Goal: Task Accomplishment & Management: Complete application form

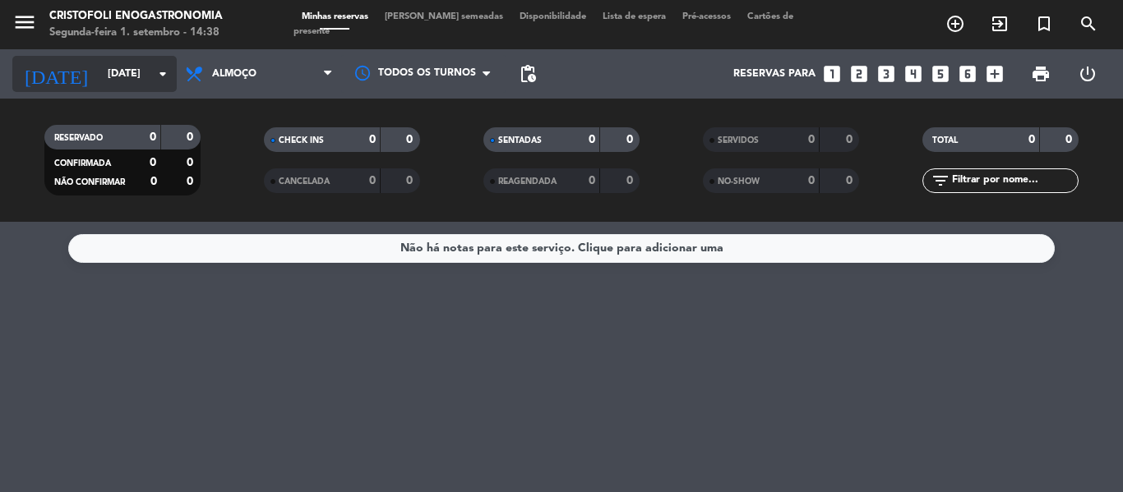
click at [164, 74] on icon "arrow_drop_down" at bounding box center [163, 74] width 20 height 20
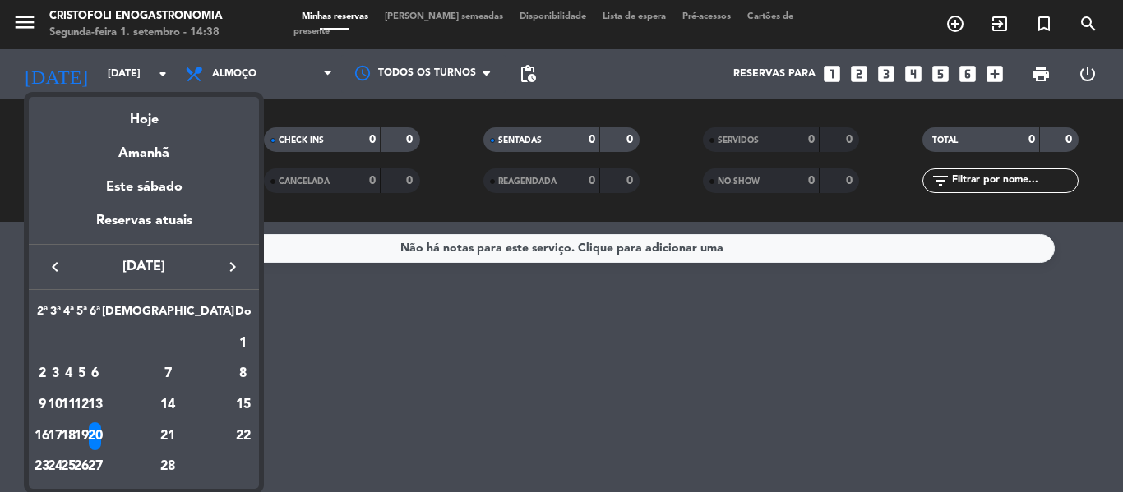
click at [56, 260] on icon "keyboard_arrow_left" at bounding box center [55, 267] width 20 height 20
click at [88, 376] on div "6" at bounding box center [82, 374] width 12 height 28
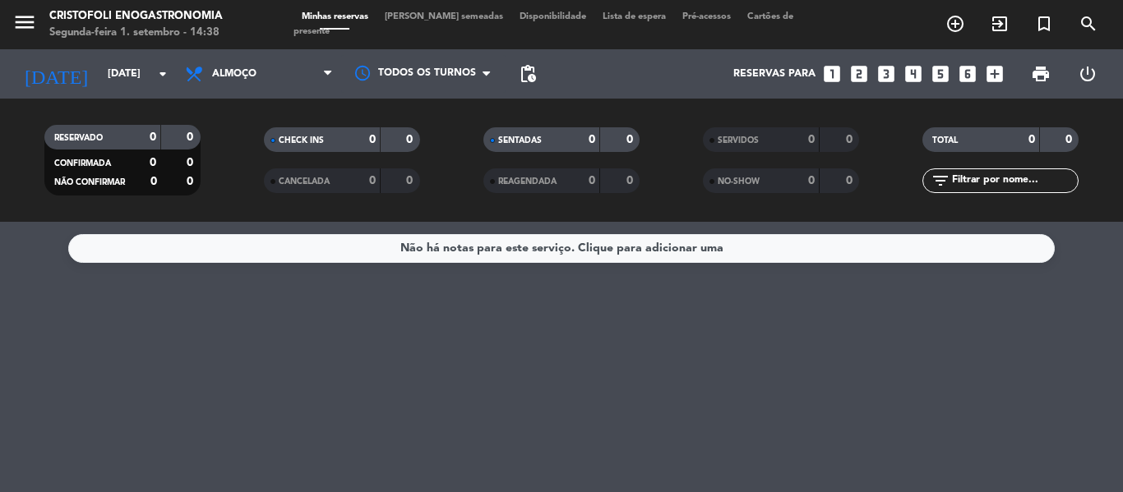
type input "[DATE]"
click at [959, 30] on icon "add_circle_outline" at bounding box center [955, 24] width 20 height 20
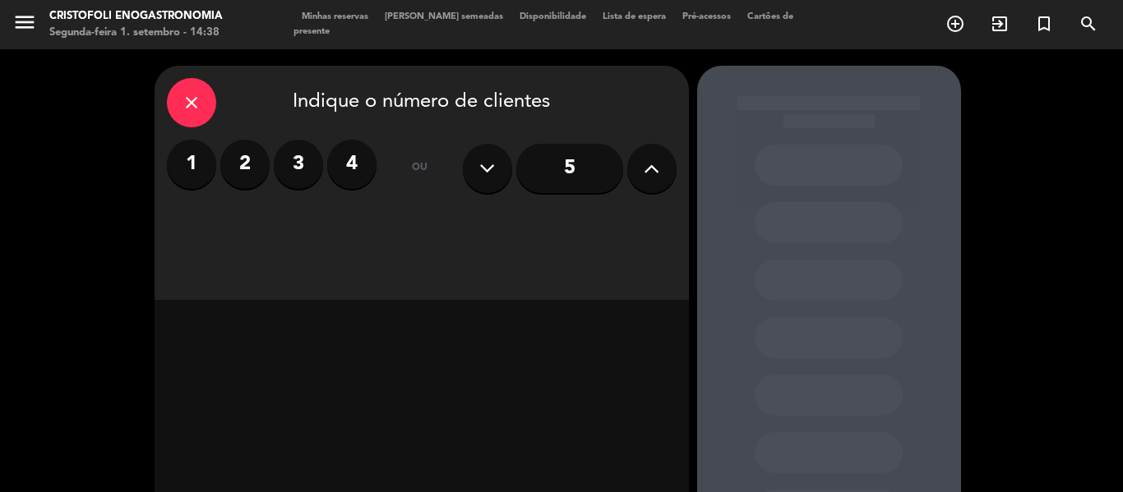
click at [241, 182] on label "2" at bounding box center [244, 164] width 49 height 49
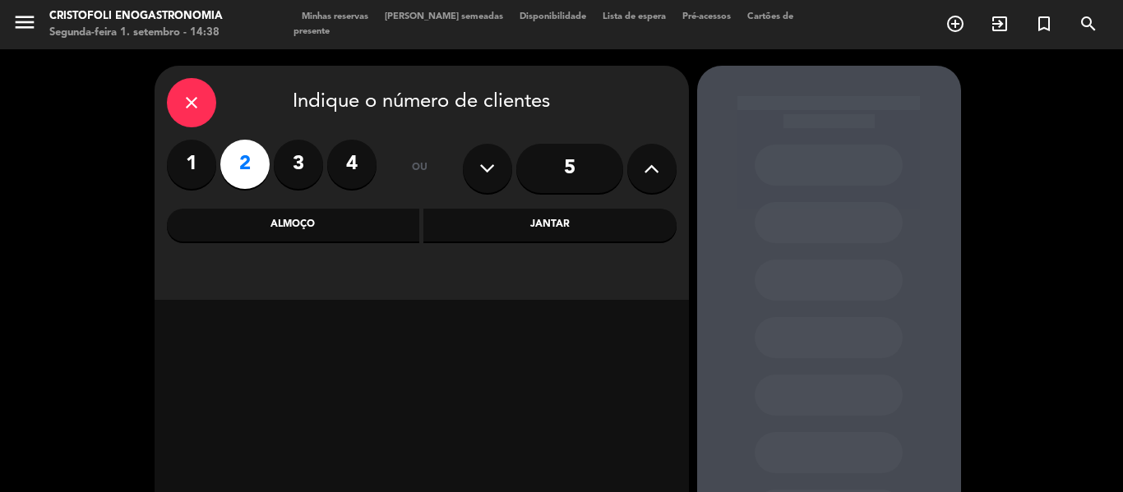
click at [293, 228] on div "Almoço" at bounding box center [293, 225] width 253 height 33
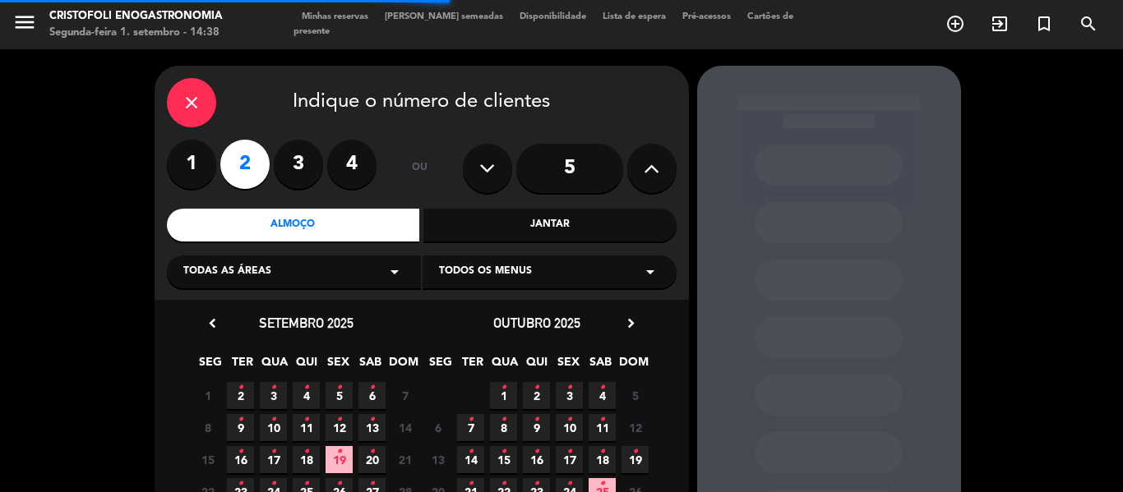
click at [308, 272] on div "Todas as áreas arrow_drop_down" at bounding box center [294, 272] width 254 height 33
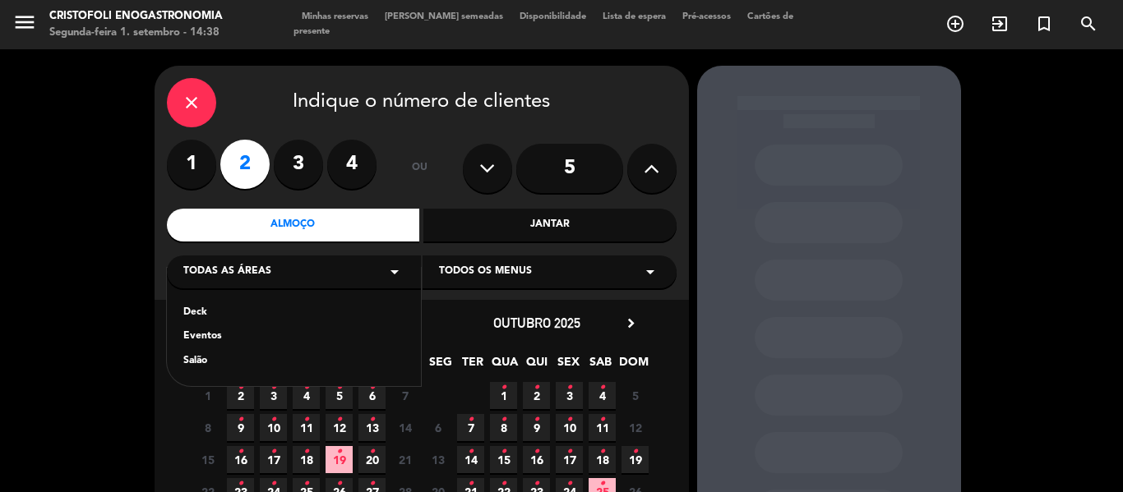
click at [242, 314] on div "Deck" at bounding box center [293, 313] width 221 height 16
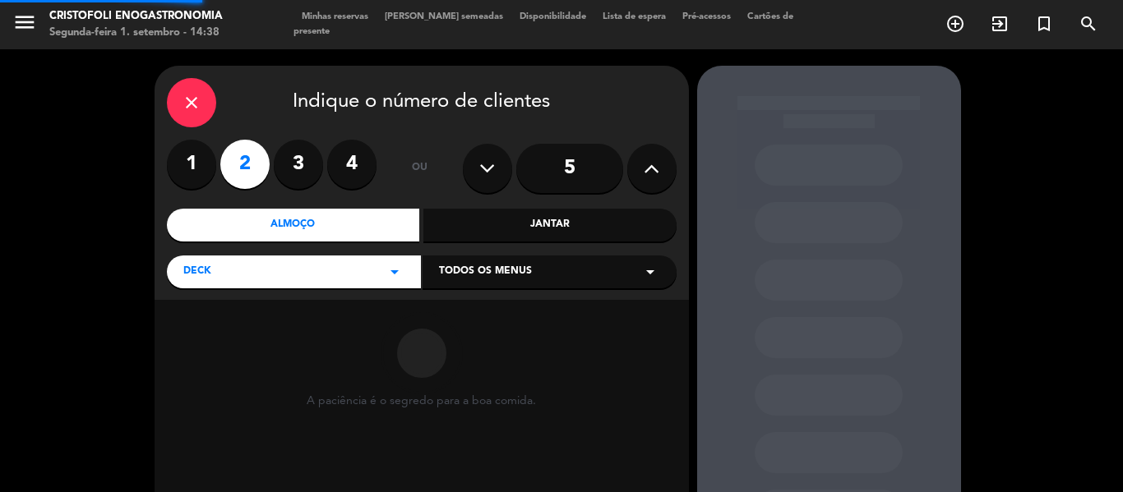
click at [273, 272] on div "Deck arrow_drop_down" at bounding box center [294, 272] width 254 height 33
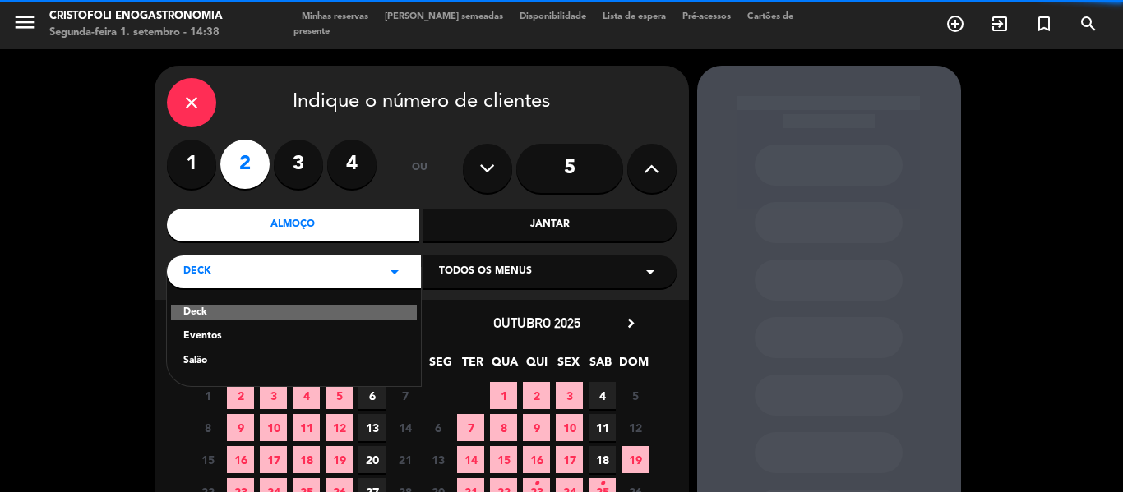
click at [254, 360] on div "Salão" at bounding box center [293, 361] width 221 height 16
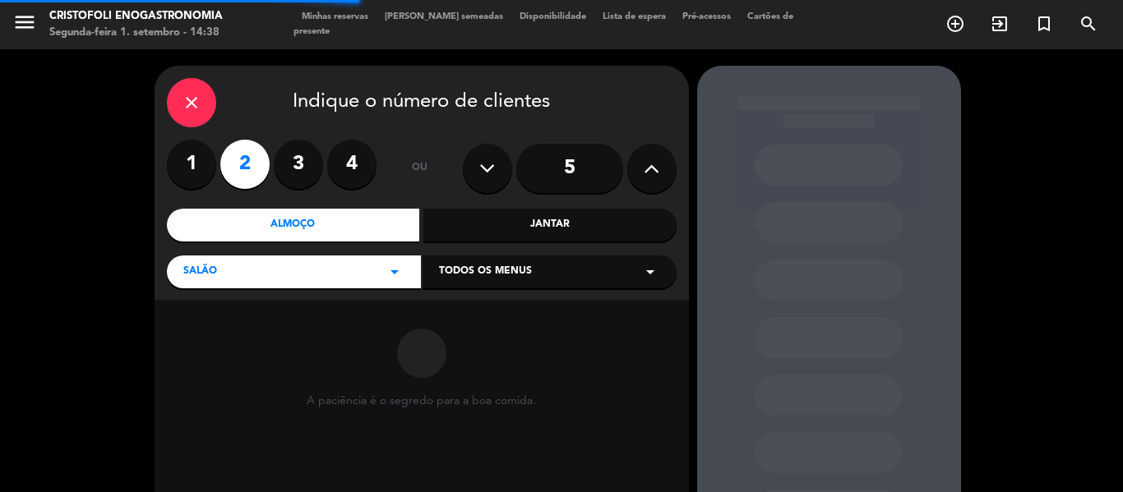
click at [491, 276] on span "Todos os menus" at bounding box center [485, 272] width 93 height 16
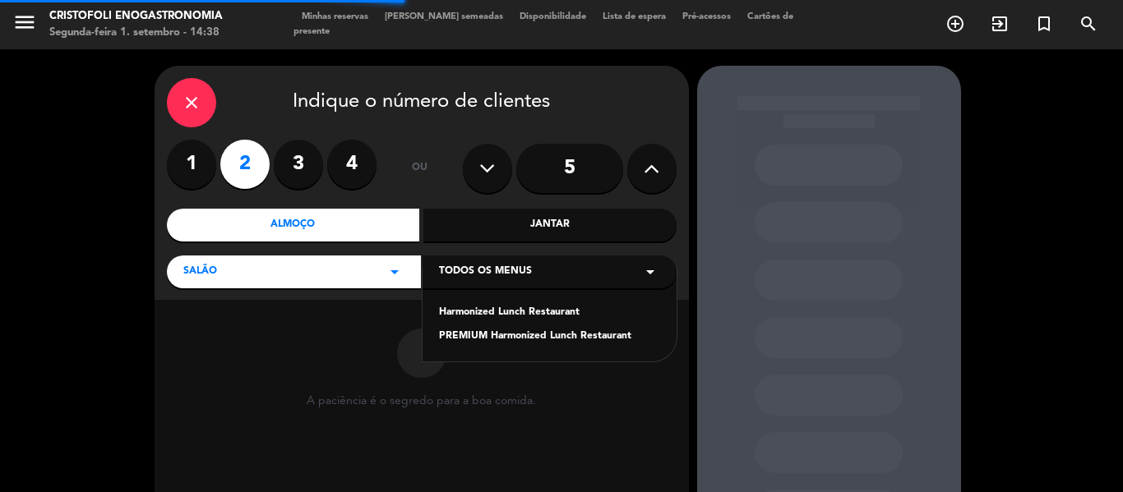
click at [495, 310] on div "Harmonized Lunch Restaurant" at bounding box center [549, 313] width 221 height 16
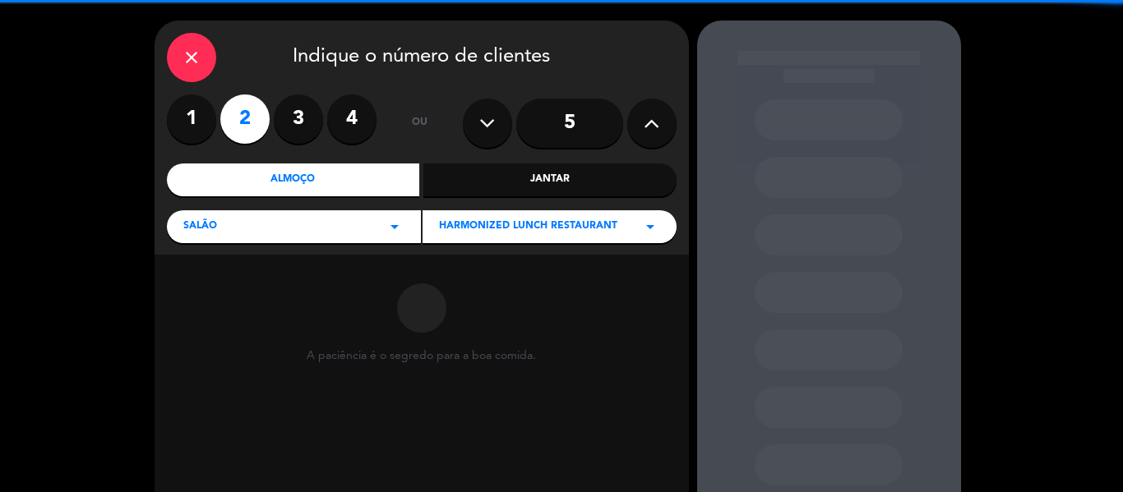
scroll to position [82, 0]
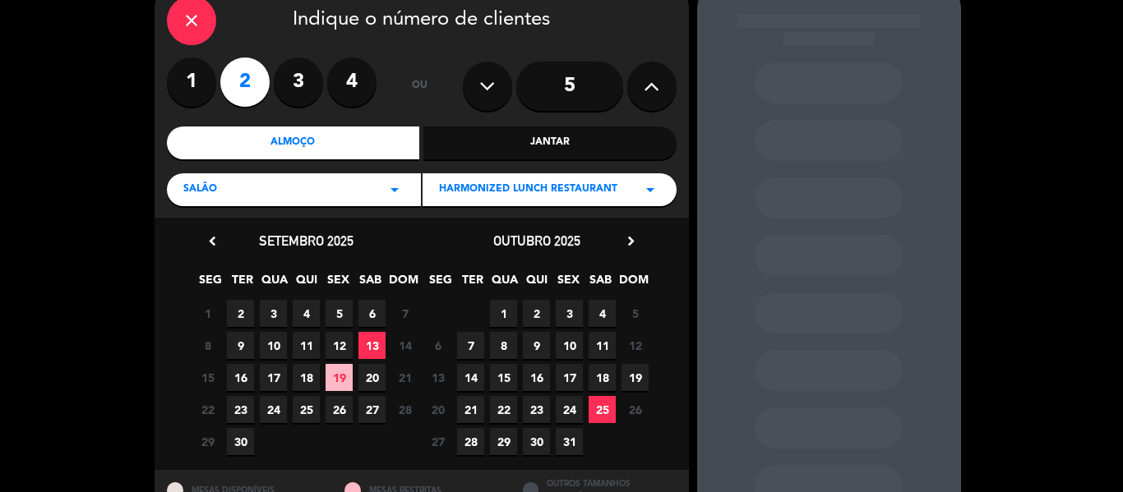
click at [628, 239] on icon "chevron_right" at bounding box center [630, 241] width 17 height 17
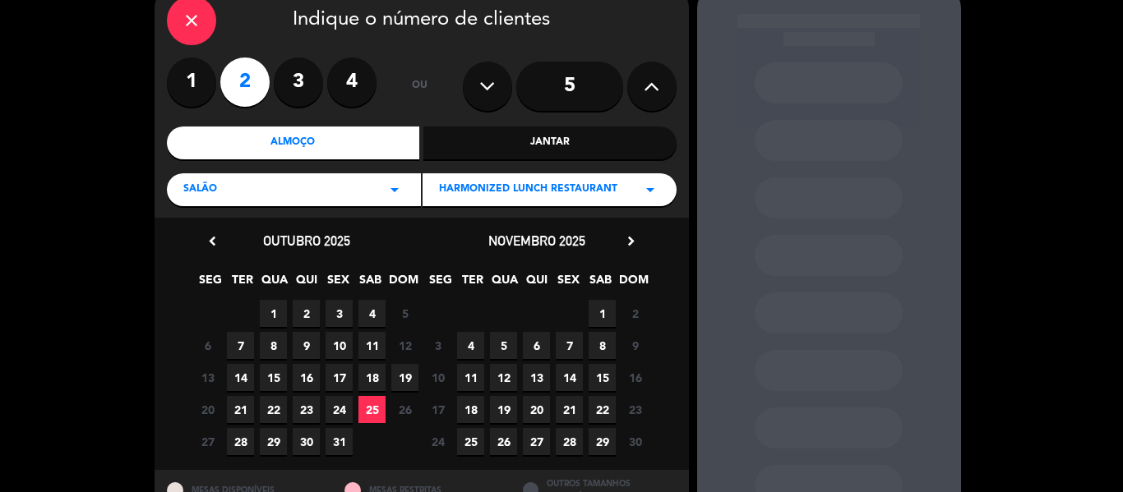
click at [543, 348] on span "6" at bounding box center [536, 345] width 27 height 27
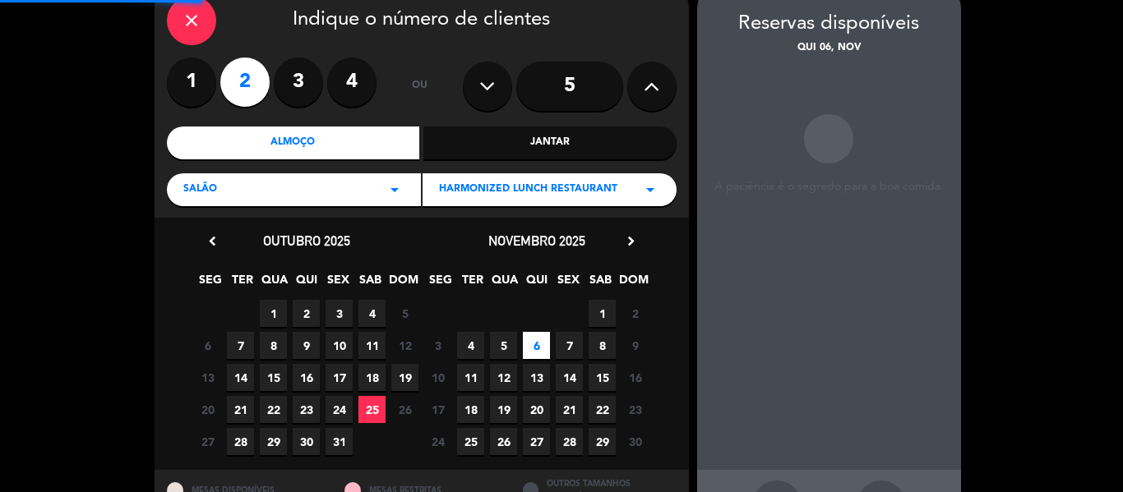
scroll to position [66, 0]
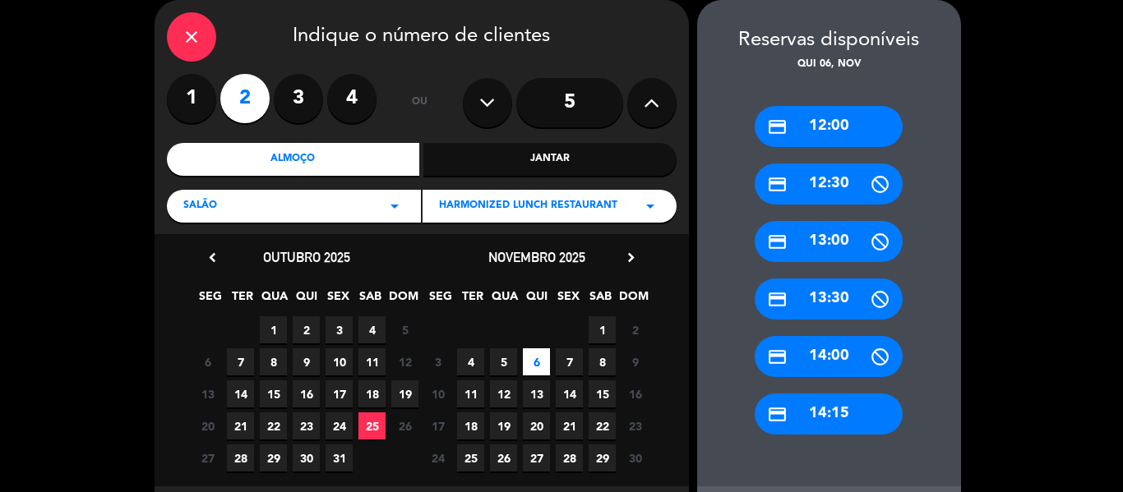
click at [814, 127] on div "credit_card 12:00" at bounding box center [828, 126] width 148 height 41
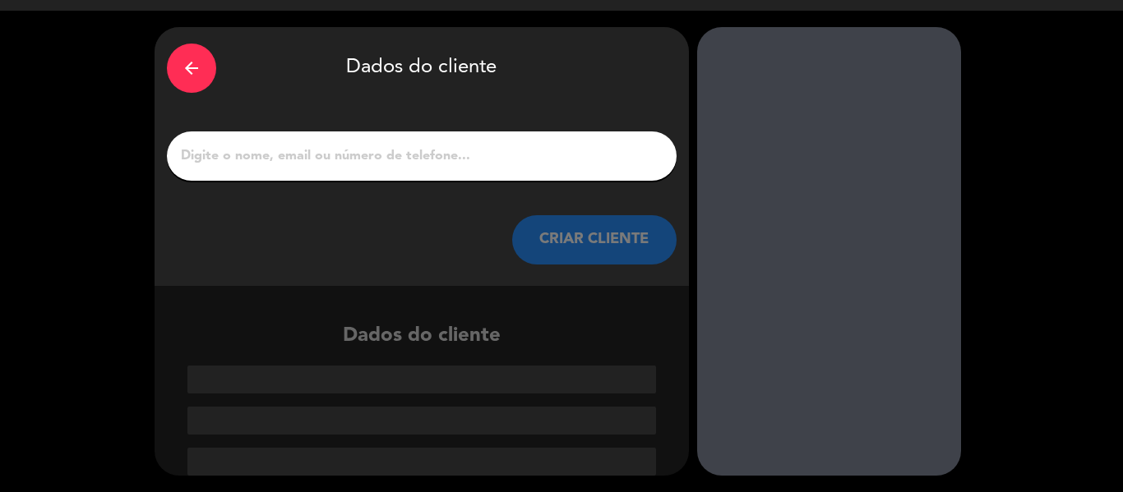
scroll to position [39, 0]
click at [572, 156] on input "1" at bounding box center [421, 156] width 485 height 23
paste input "[PERSON_NAME]"
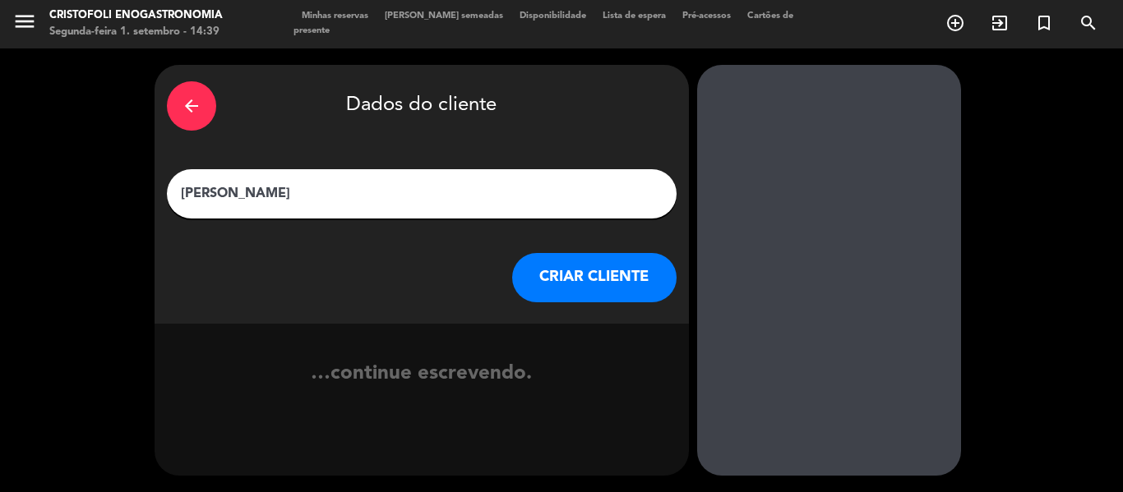
type input "[PERSON_NAME]"
click at [555, 276] on button "CRIAR CLIENTE" at bounding box center [594, 277] width 164 height 49
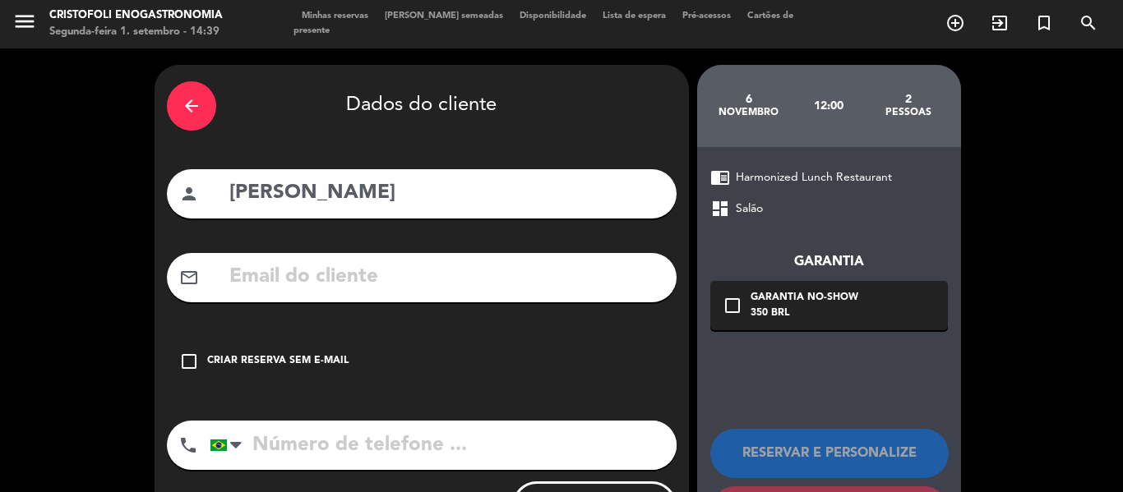
click at [191, 361] on icon "check_box_outline_blank" at bounding box center [189, 362] width 20 height 20
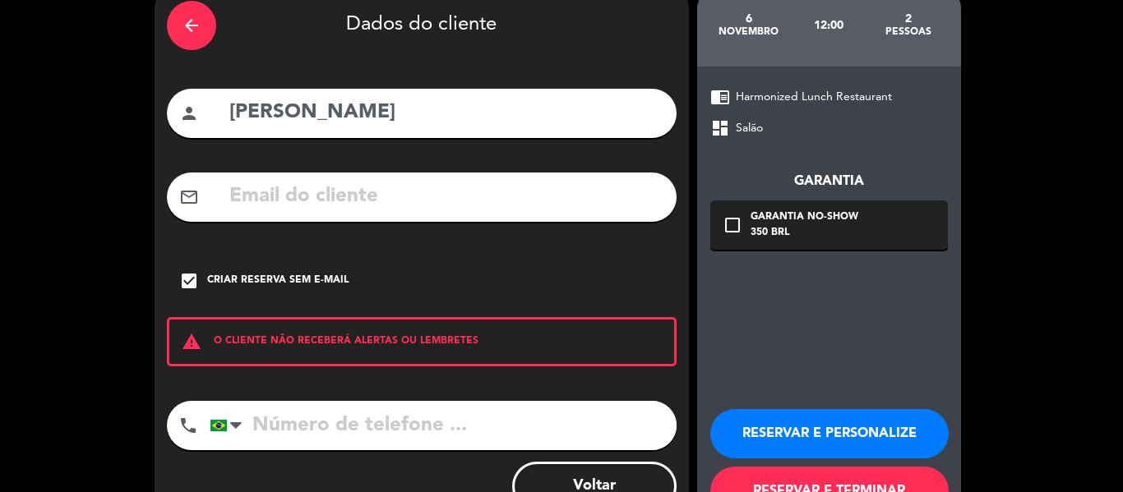
scroll to position [141, 0]
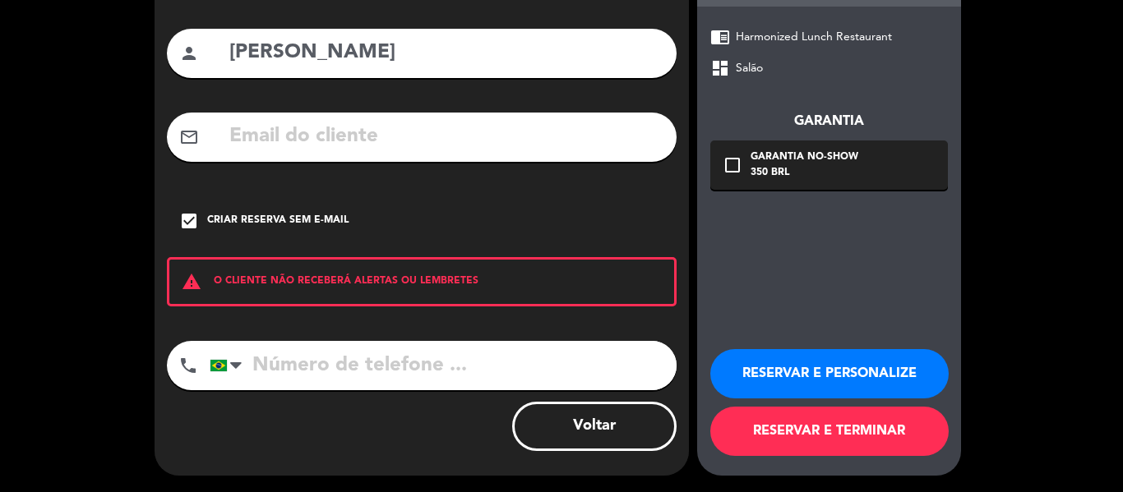
click at [356, 383] on input "tel" at bounding box center [443, 365] width 467 height 49
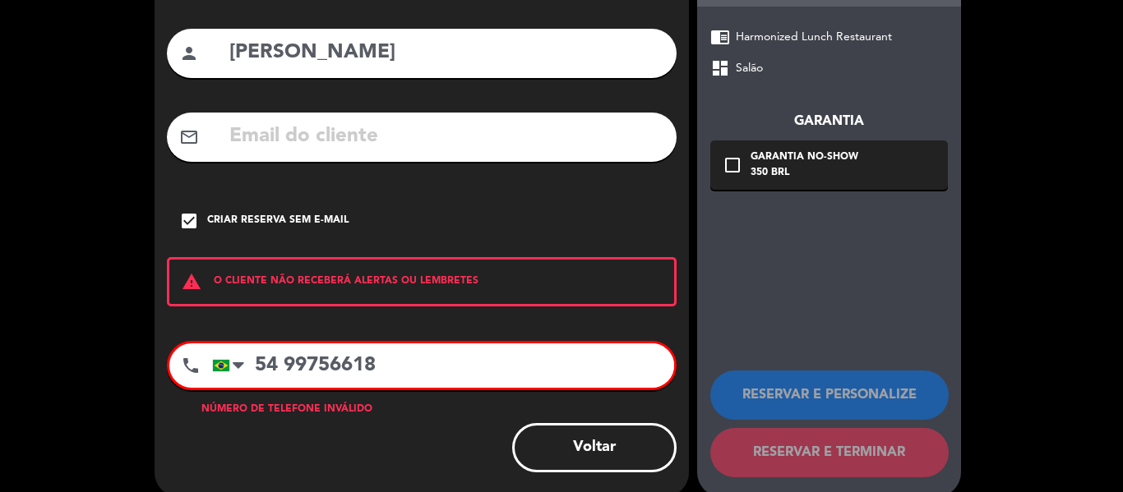
click at [288, 366] on input "54 99756618" at bounding box center [443, 365] width 462 height 44
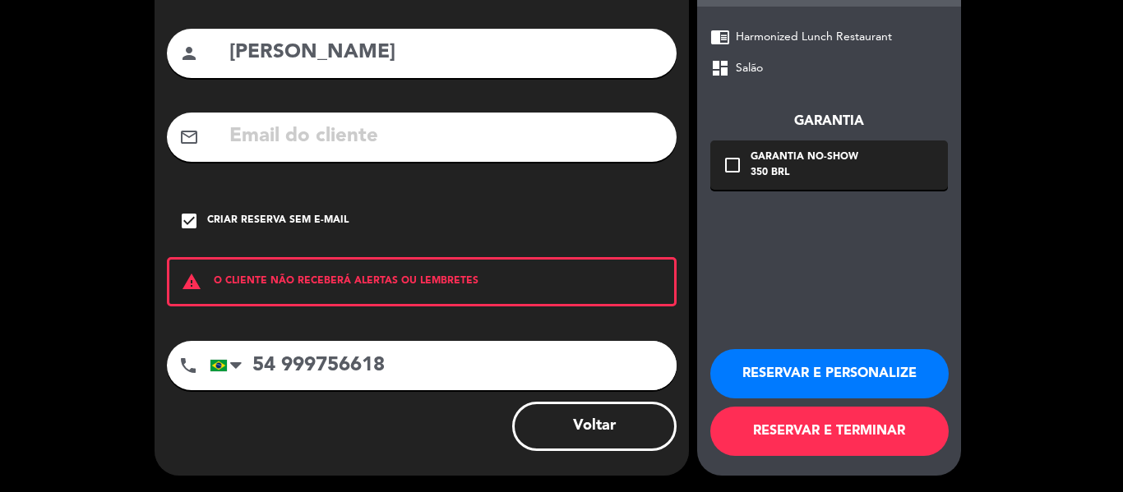
type input "54 999756618"
click at [803, 380] on button "RESERVAR E PERSONALIZE" at bounding box center [829, 373] width 238 height 49
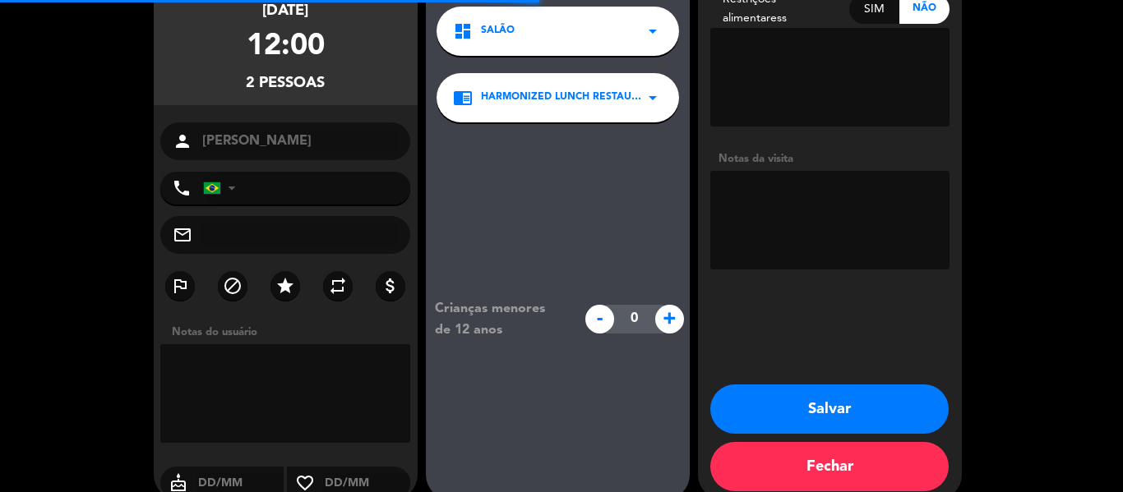
type input "[PHONE_NUMBER]"
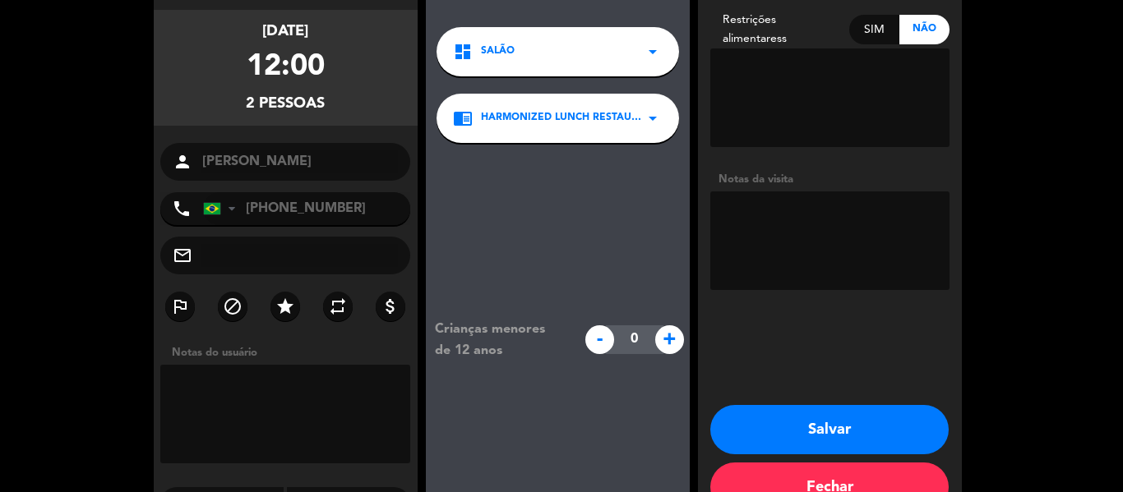
scroll to position [148, 0]
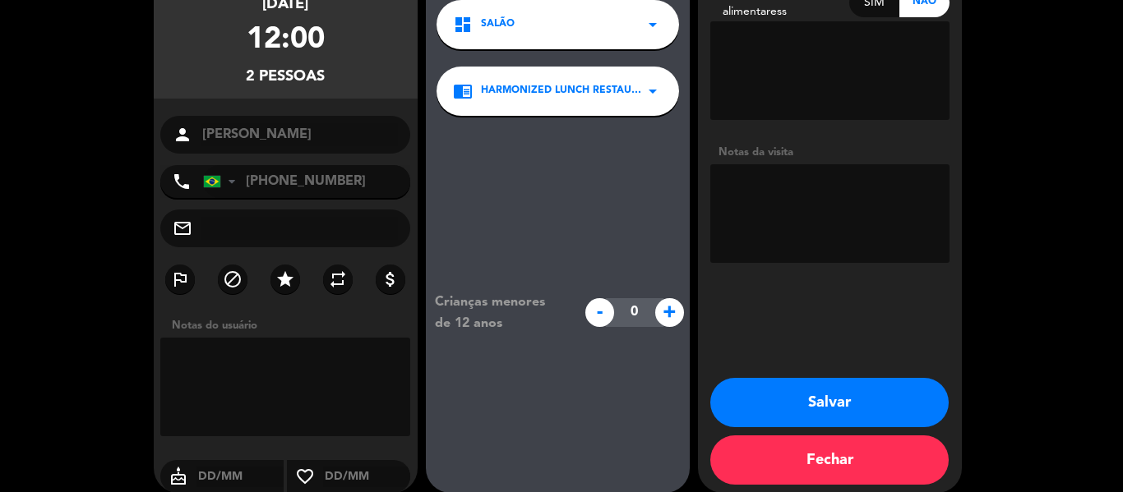
click at [860, 408] on button "Salvar" at bounding box center [829, 402] width 238 height 49
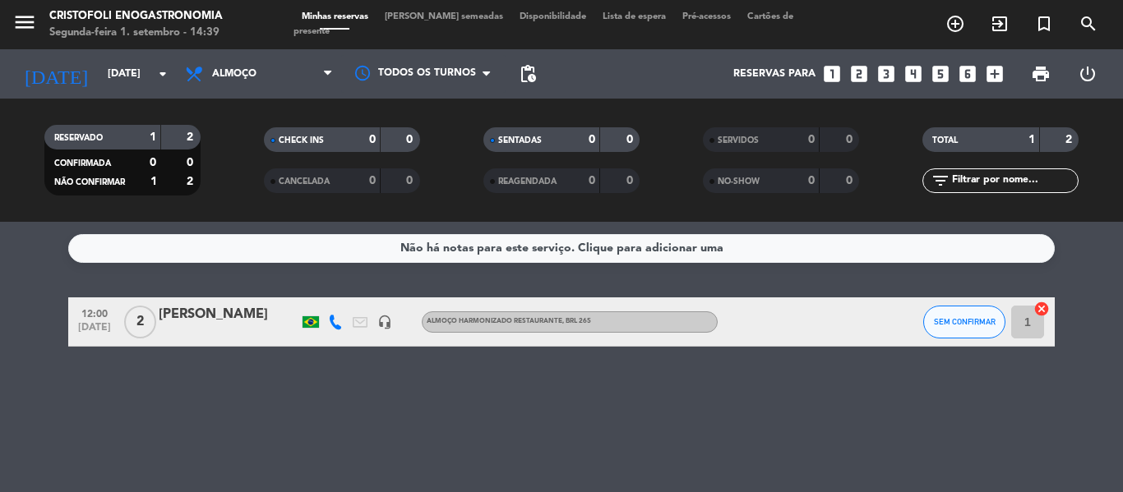
click at [241, 327] on div at bounding box center [229, 332] width 140 height 13
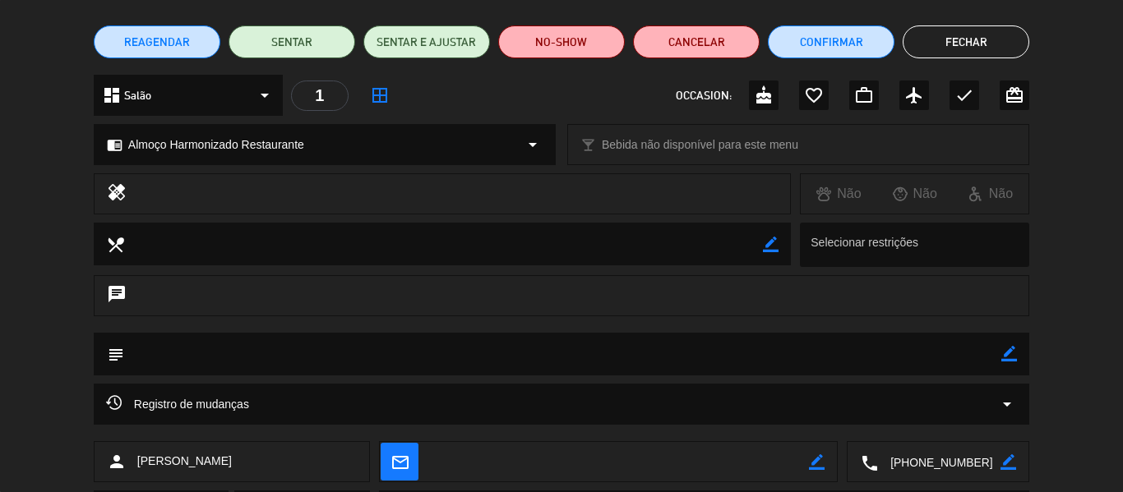
scroll to position [164, 0]
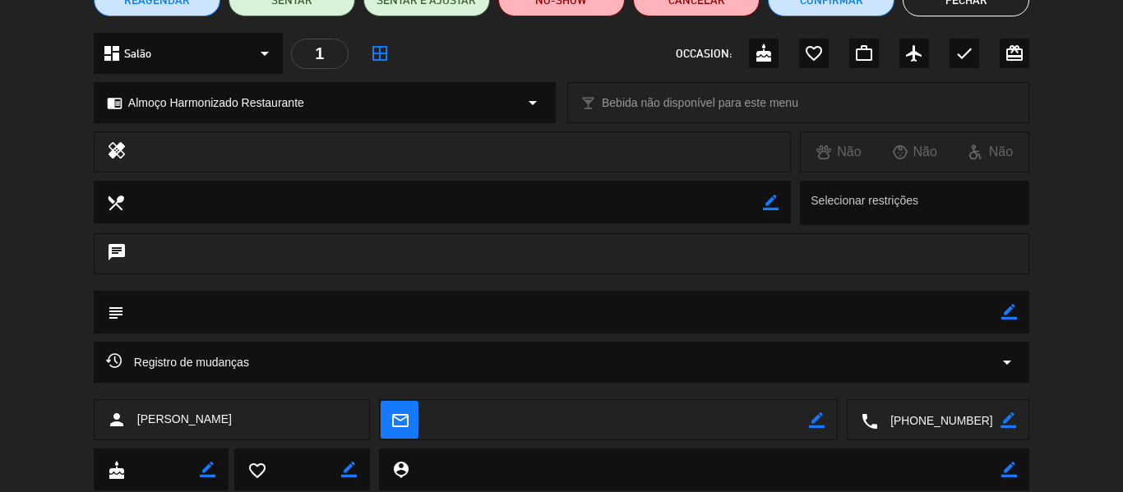
click at [1006, 309] on icon "border_color" at bounding box center [1009, 312] width 16 height 16
click at [957, 328] on textarea at bounding box center [562, 312] width 877 height 42
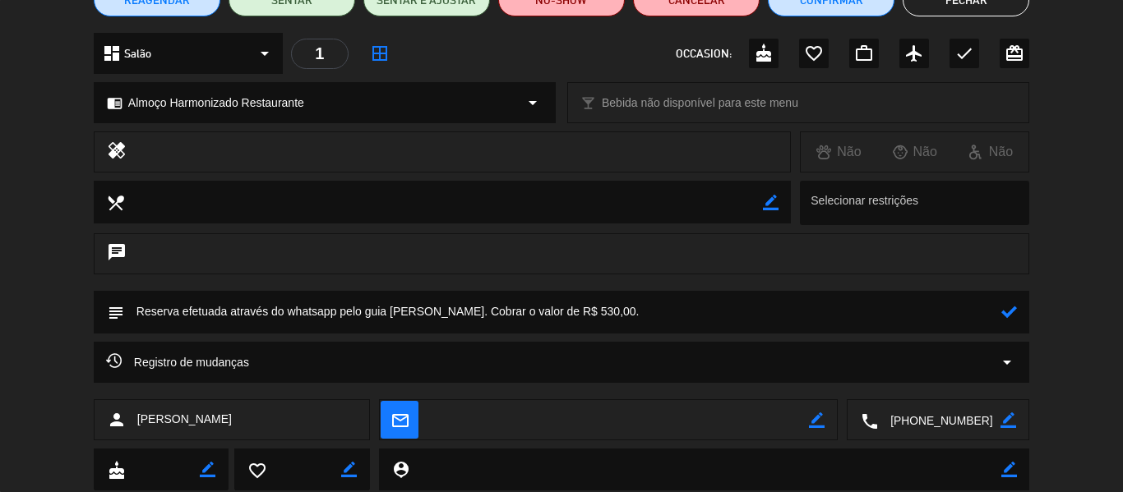
type textarea "Reserva efetuada através do whatsapp pelo guia [PERSON_NAME]. Cobrar o valor de…"
click at [1006, 315] on icon at bounding box center [1009, 312] width 16 height 16
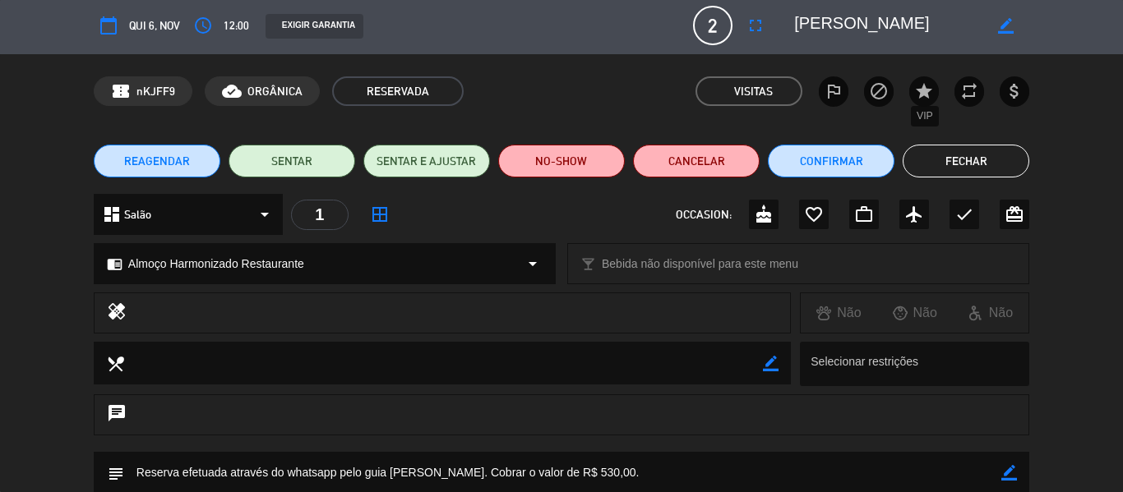
scroll to position [0, 0]
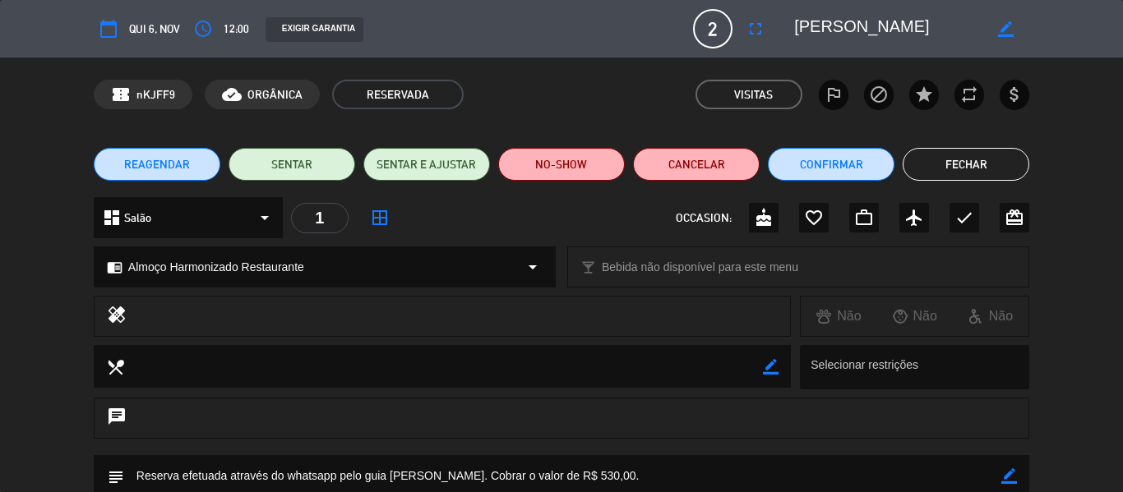
click at [978, 167] on button "Fechar" at bounding box center [965, 164] width 127 height 33
